Goal: Task Accomplishment & Management: Manage account settings

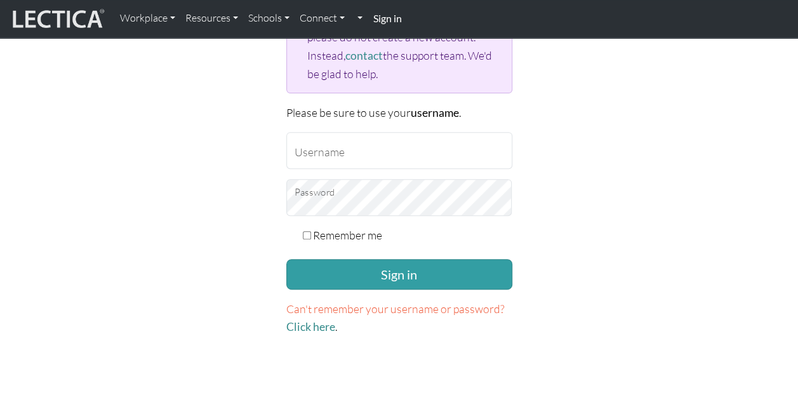
scroll to position [191, 0]
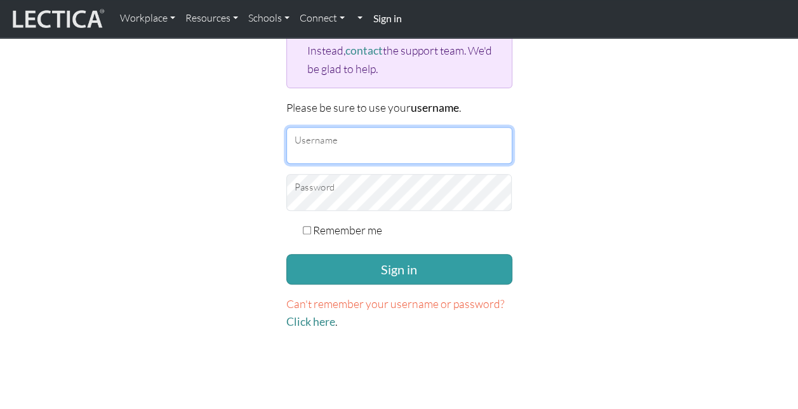
type input "[EMAIL_ADDRESS][DOMAIN_NAME]"
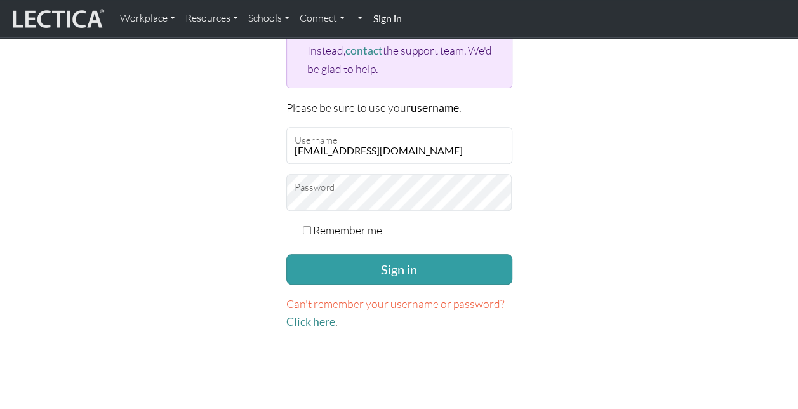
click at [370, 290] on form "If you don't have an account on this site, please sign up here . If you are hav…" at bounding box center [399, 139] width 226 height 383
click at [388, 273] on button "Sign in" at bounding box center [399, 269] width 226 height 30
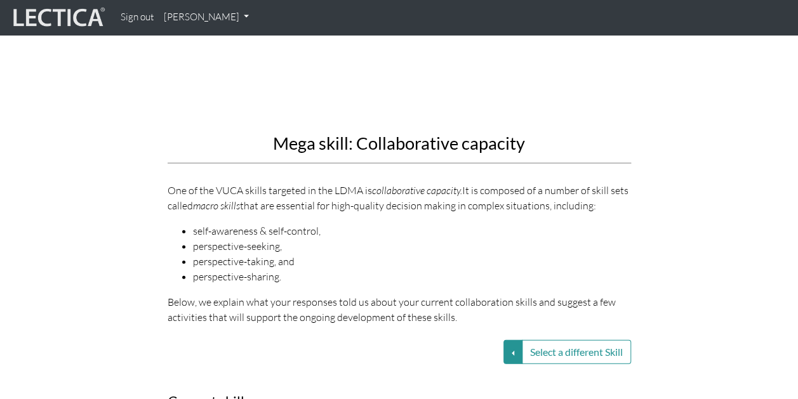
scroll to position [1588, 0]
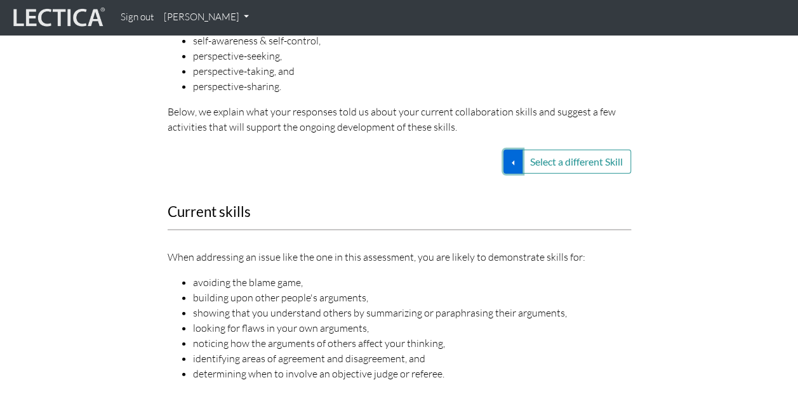
click at [518, 157] on button "Select a different Skill" at bounding box center [513, 162] width 19 height 24
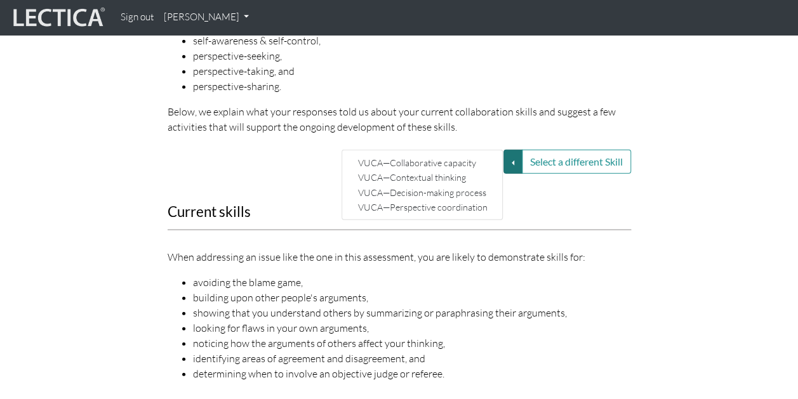
click at [424, 174] on link "VUCA—Contextual thinking" at bounding box center [423, 177] width 136 height 15
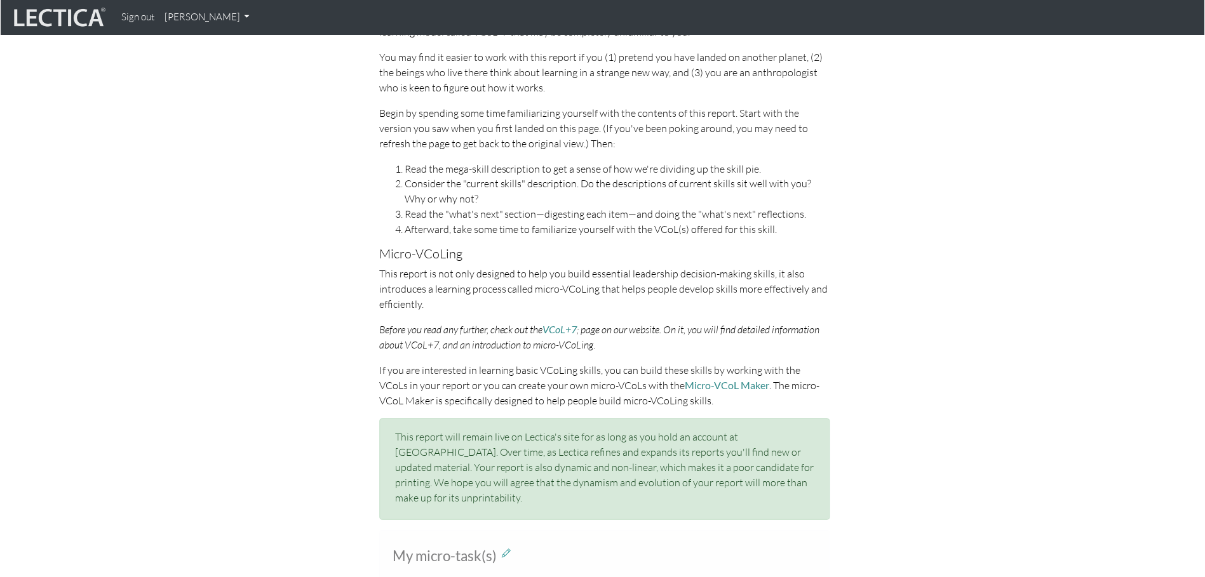
scroll to position [571, 0]
